Goal: Find specific page/section: Find specific page/section

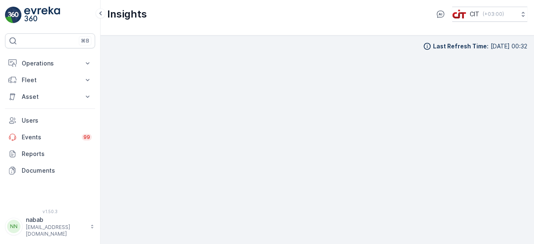
scroll to position [6, 0]
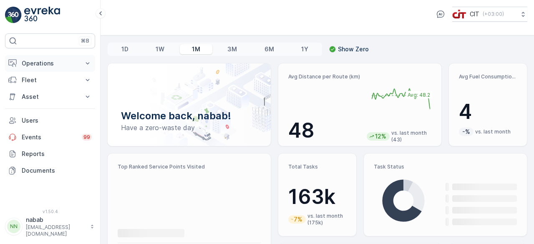
click at [44, 59] on p "Operations" at bounding box center [50, 63] width 57 height 8
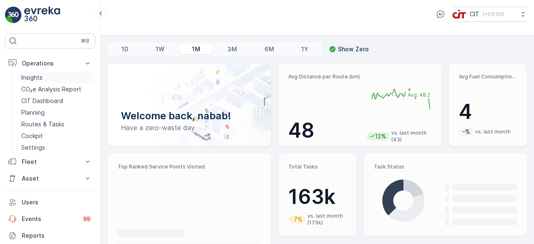
click at [39, 75] on p "Insights" at bounding box center [31, 77] width 21 height 8
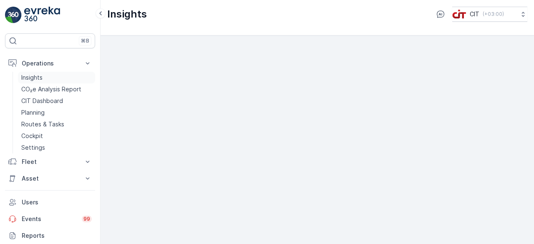
click at [39, 76] on p "Insights" at bounding box center [31, 77] width 21 height 8
click at [40, 60] on p "Operations" at bounding box center [50, 63] width 57 height 8
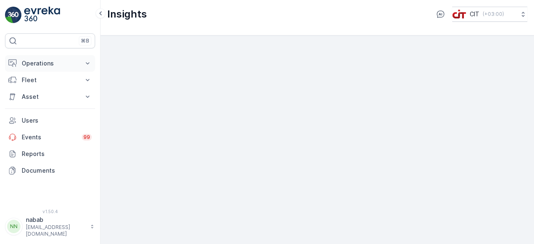
click at [40, 60] on p "Operations" at bounding box center [50, 63] width 57 height 8
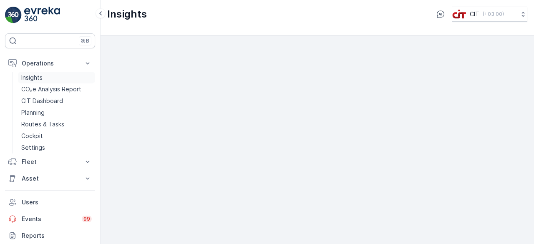
click at [37, 77] on p "Insights" at bounding box center [31, 77] width 21 height 8
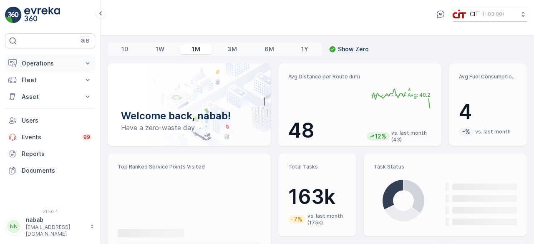
click at [41, 62] on p "Operations" at bounding box center [50, 63] width 57 height 8
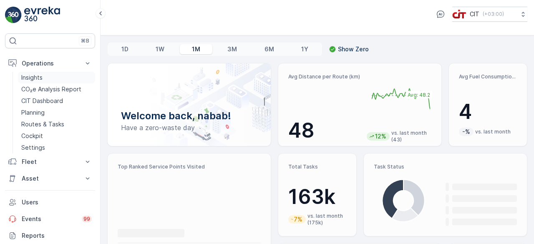
click at [36, 74] on p "Insights" at bounding box center [31, 77] width 21 height 8
